Goal: Transaction & Acquisition: Purchase product/service

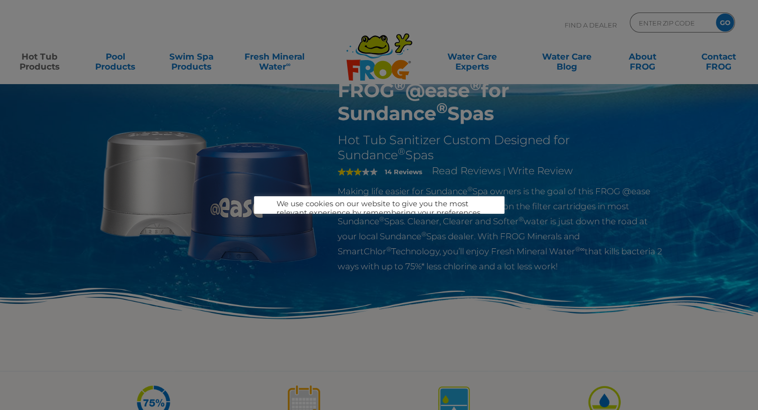
scroll to position [50, 0]
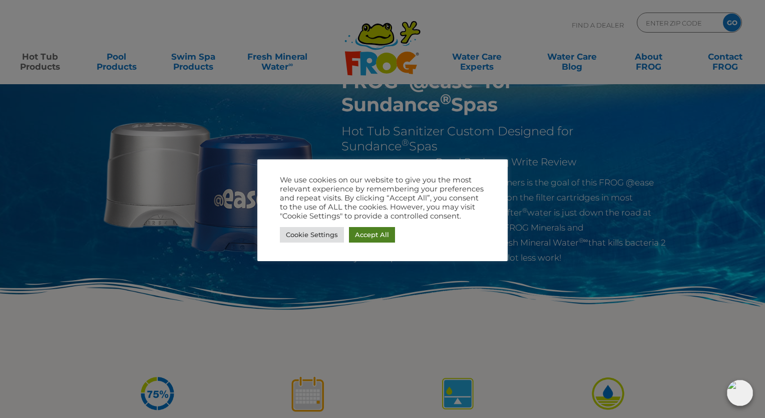
click at [364, 237] on link "Accept All" at bounding box center [372, 235] width 46 height 16
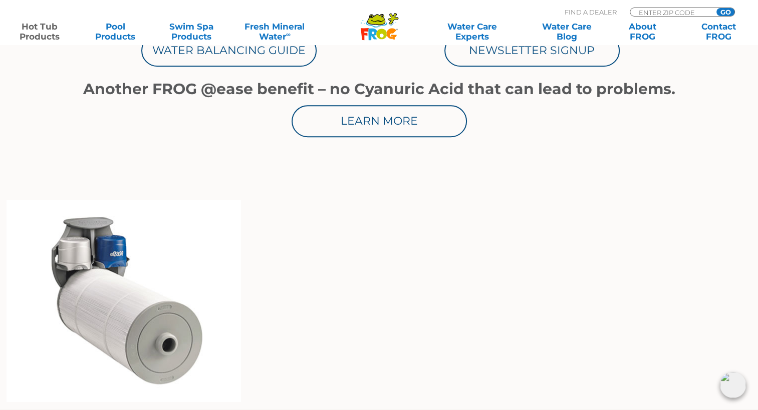
scroll to position [701, 0]
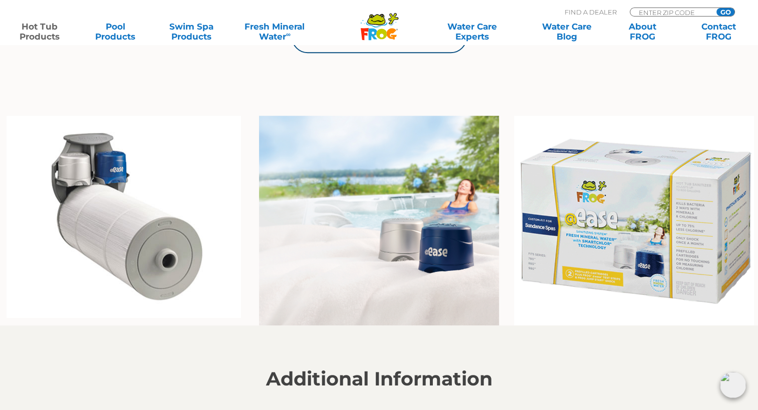
click at [588, 207] on img at bounding box center [634, 221] width 240 height 210
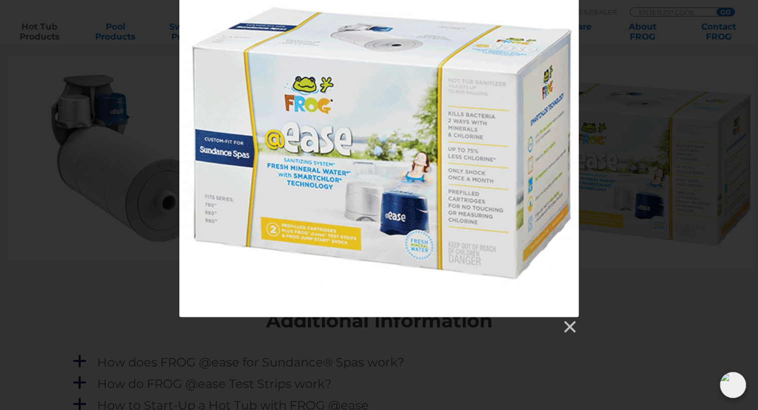
scroll to position [801, 0]
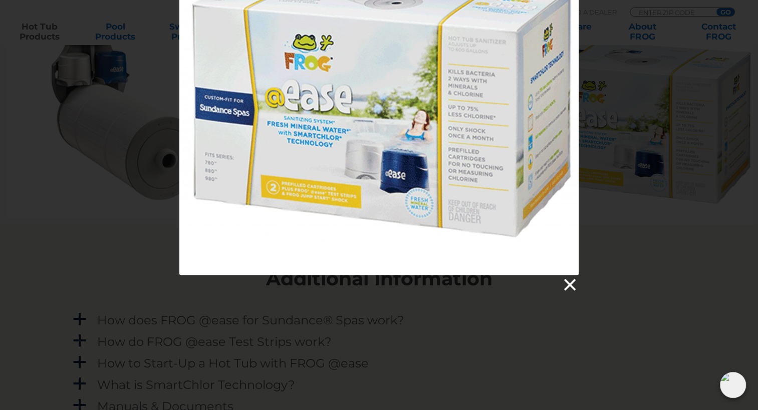
click at [565, 288] on link at bounding box center [569, 285] width 15 height 15
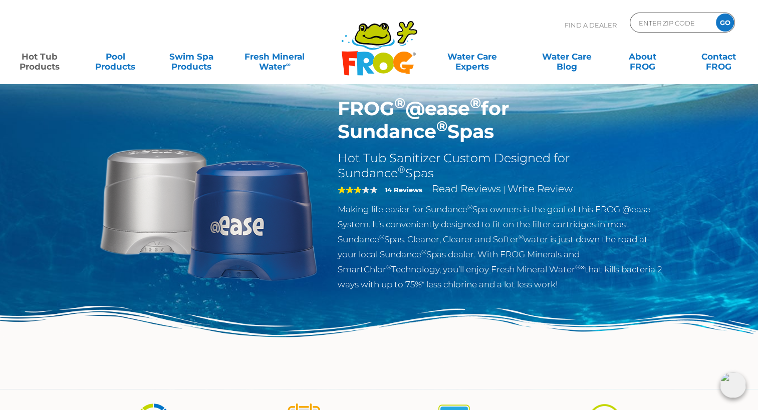
scroll to position [0, 0]
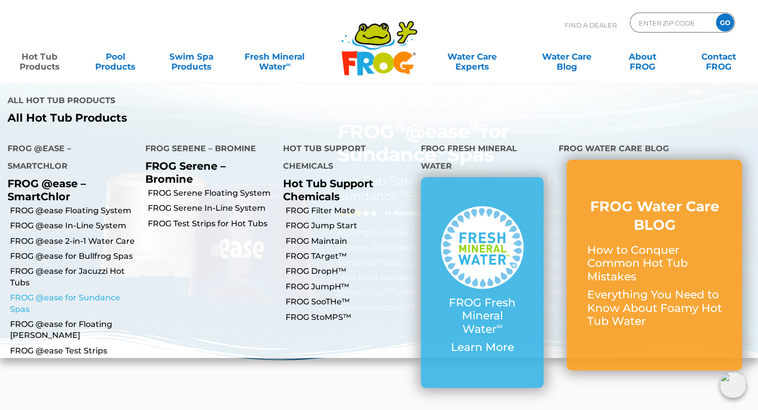
click at [71, 293] on link "FROG @ease for Sundance Spas" at bounding box center [74, 304] width 128 height 23
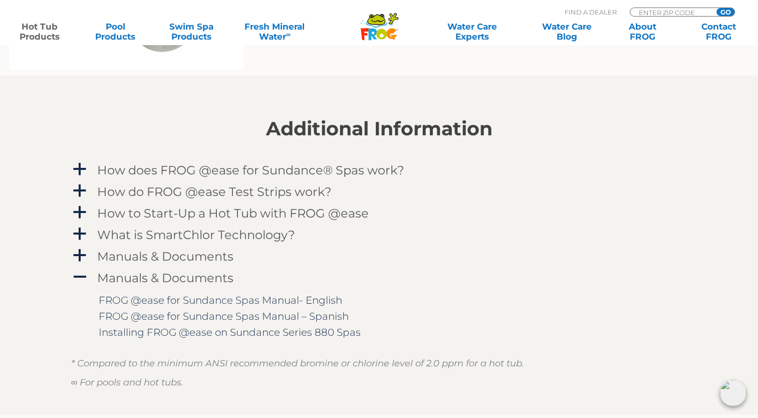
scroll to position [801, 0]
